Goal: Information Seeking & Learning: Learn about a topic

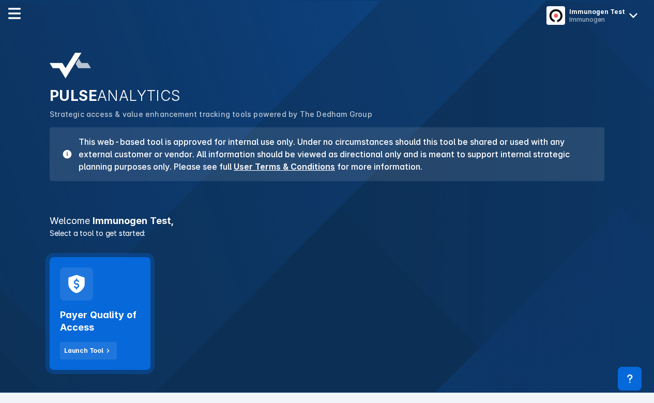
click at [101, 319] on h2 "Payer Quality of Access" at bounding box center [100, 320] width 80 height 25
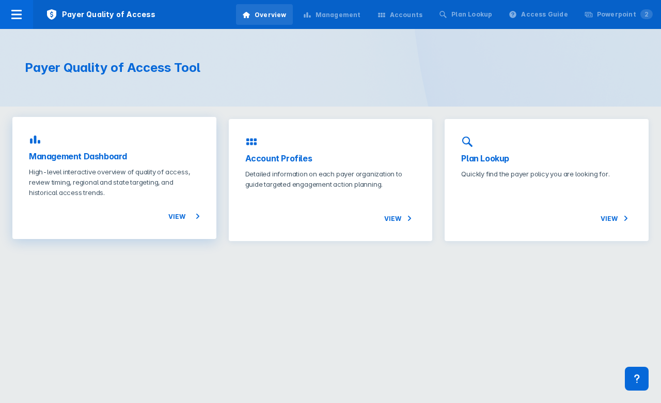
click at [179, 156] on h3 "Management Dashboard" at bounding box center [114, 156] width 171 height 12
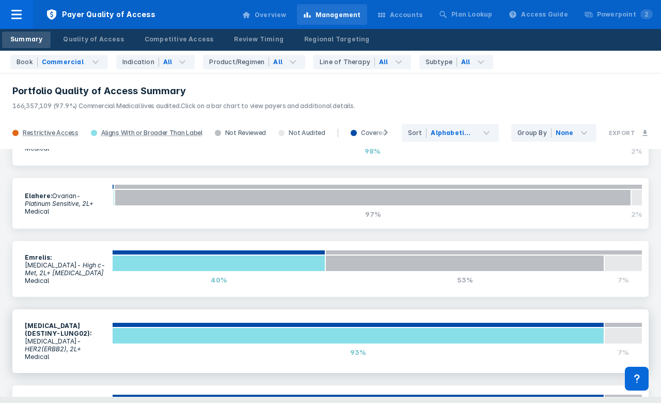
scroll to position [465, 0]
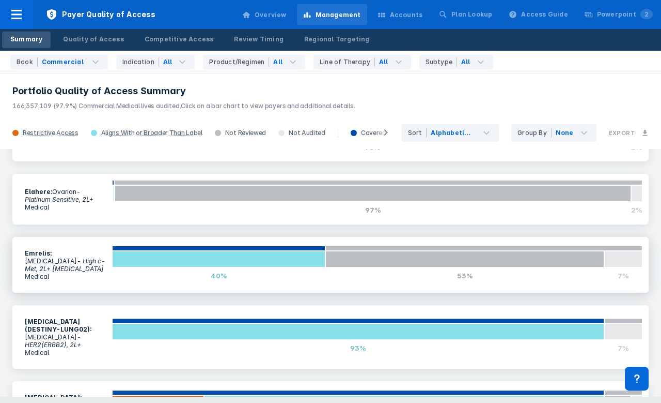
click at [78, 257] on icon "- High c-Met, 2L+ [MEDICAL_DATA]" at bounding box center [65, 265] width 81 height 16
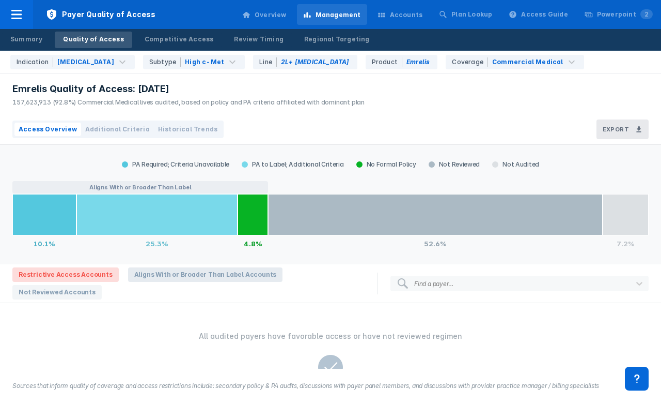
click at [200, 279] on span "Aligns With or Broader Than Label Accounts" at bounding box center [205, 274] width 155 height 14
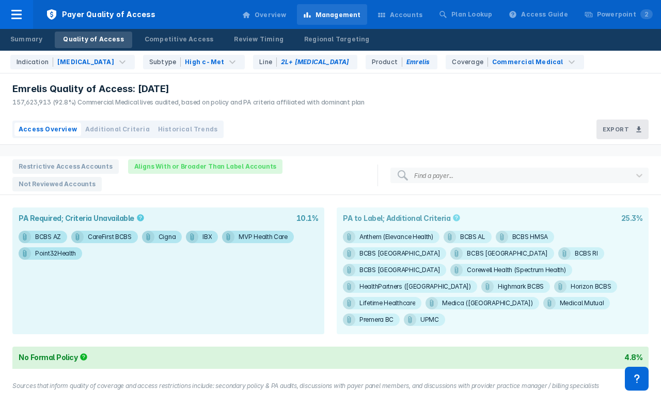
scroll to position [109, 0]
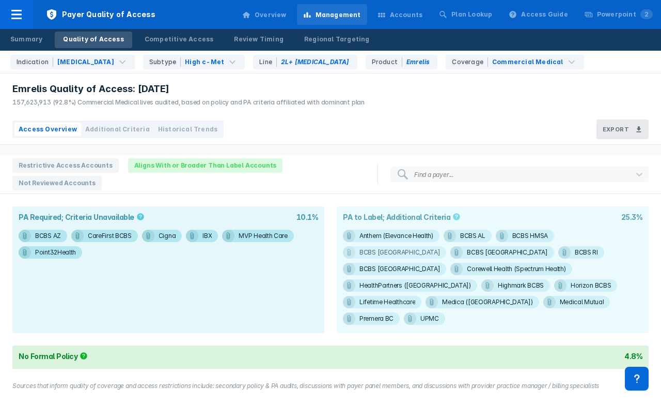
click at [440, 246] on div "BCBS [GEOGRAPHIC_DATA]" at bounding box center [400, 252] width 81 height 12
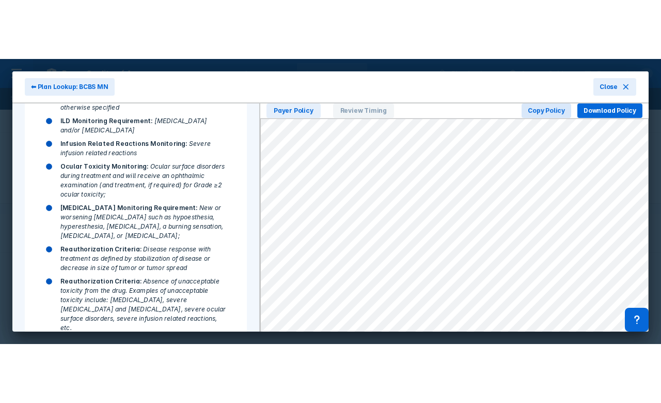
scroll to position [479, 0]
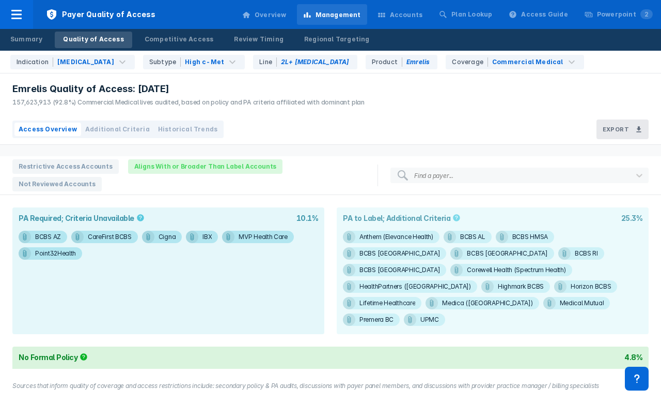
scroll to position [108, 0]
